Goal: Information Seeking & Learning: Stay updated

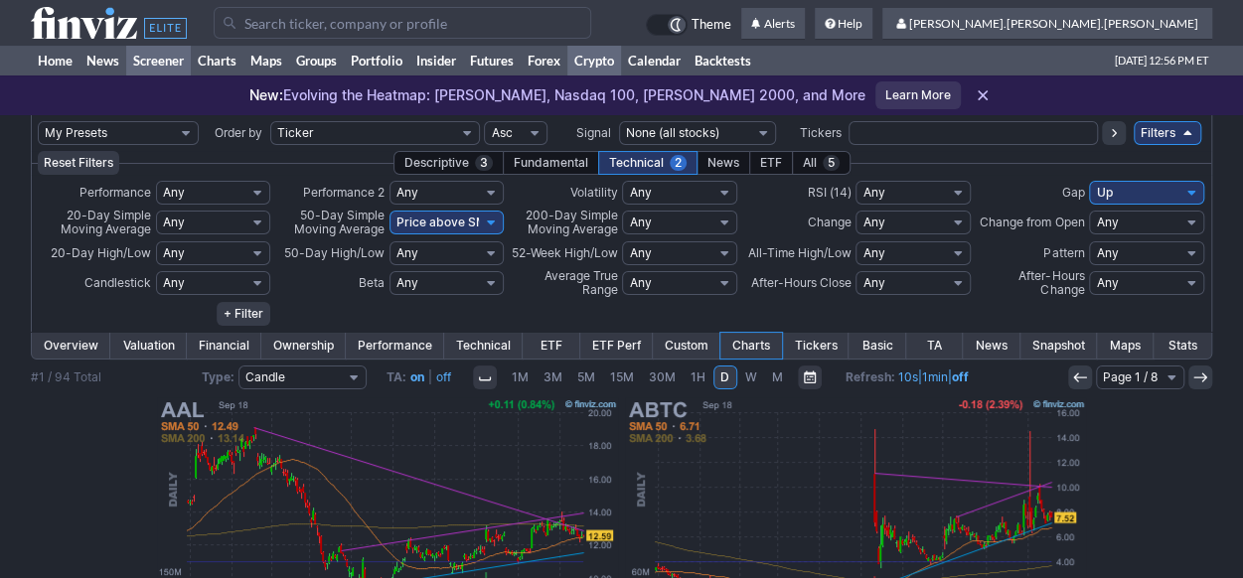
click at [597, 65] on link "Crypto" at bounding box center [594, 61] width 54 height 30
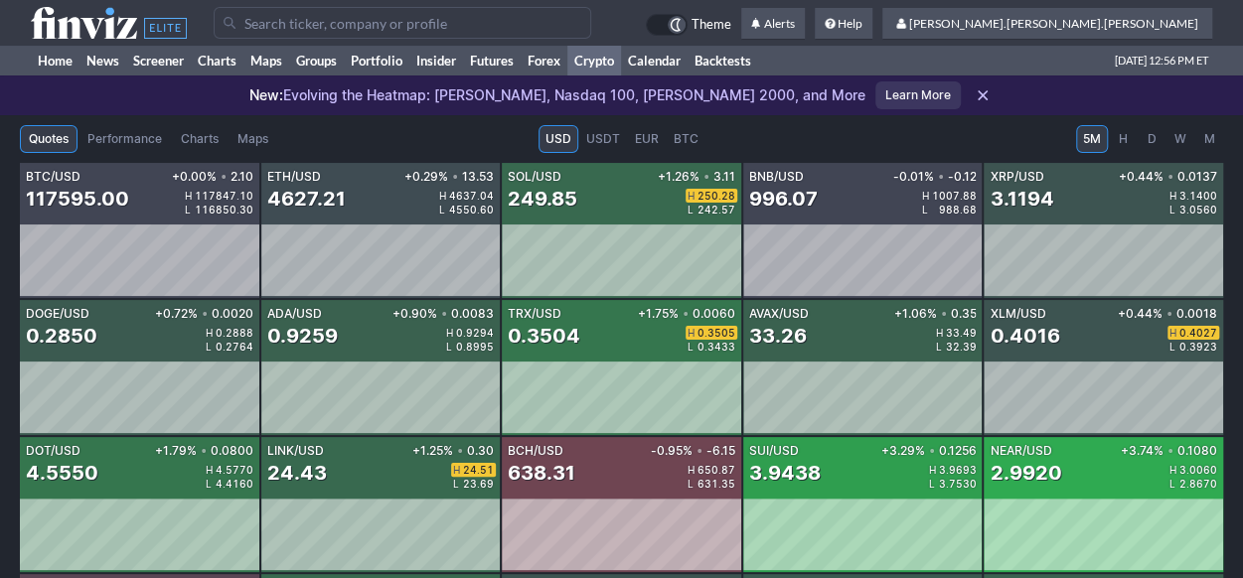
click at [1125, 142] on span "H" at bounding box center [1122, 139] width 14 height 20
click at [1152, 142] on span "D" at bounding box center [1151, 139] width 14 height 20
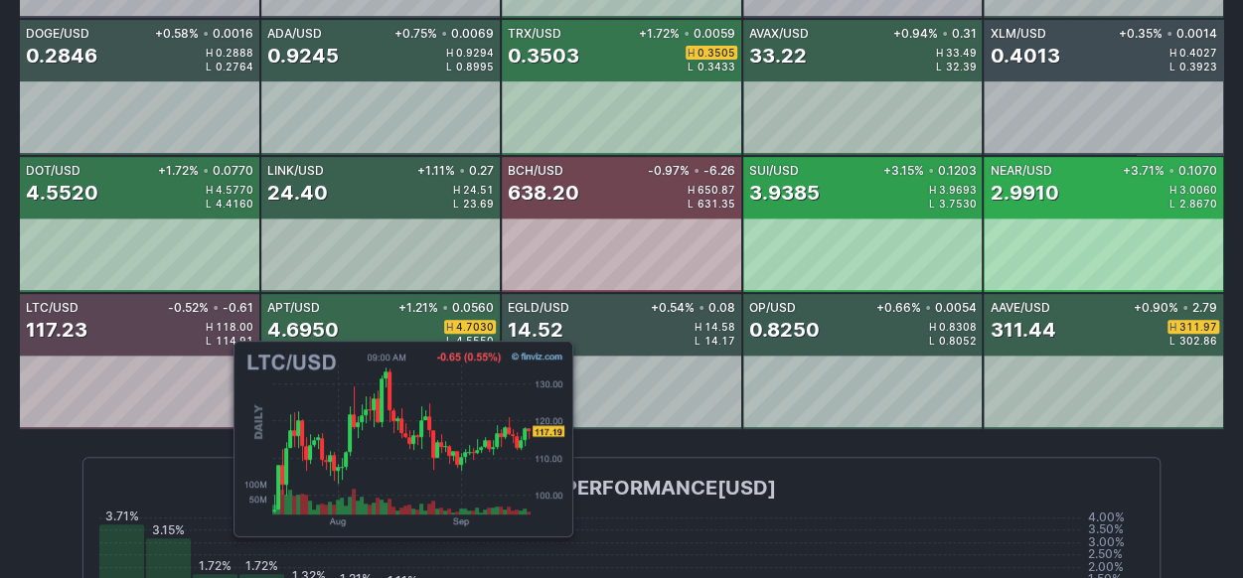
scroll to position [298, 0]
